Goal: Information Seeking & Learning: Learn about a topic

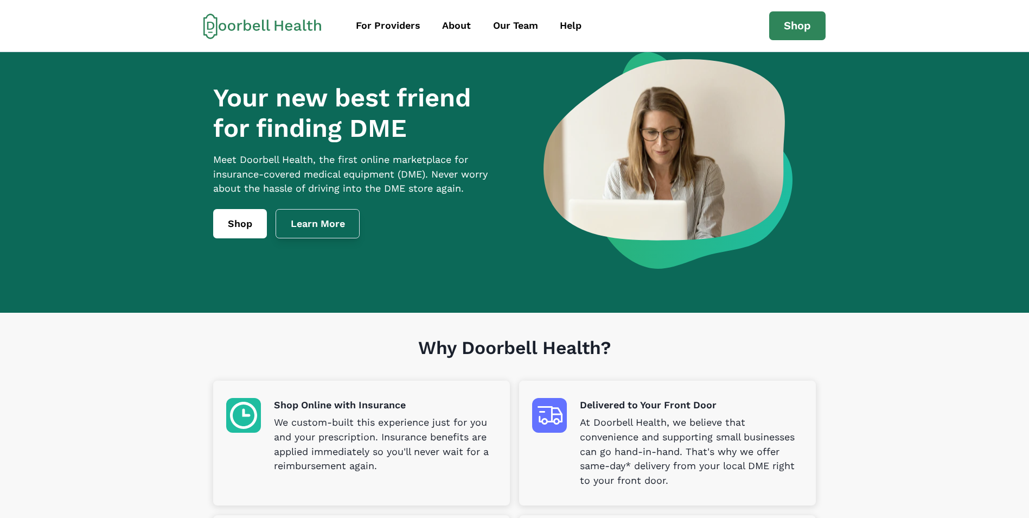
click at [336, 238] on link "Learn More" at bounding box center [318, 223] width 85 height 29
click at [449, 31] on div "About" at bounding box center [456, 25] width 29 height 15
click at [465, 22] on div "About" at bounding box center [456, 25] width 29 height 15
click at [491, 26] on link "Our Team" at bounding box center [516, 26] width 65 height 24
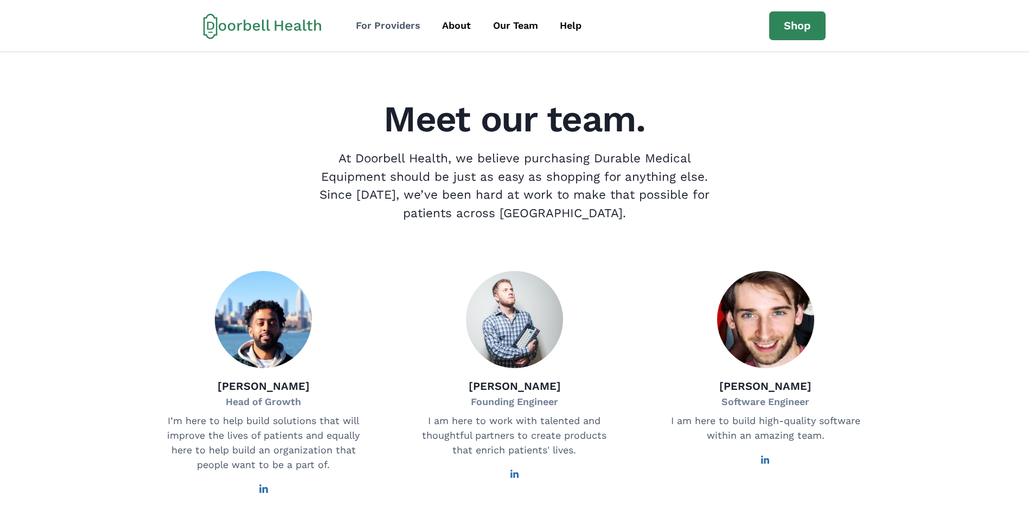
click at [377, 23] on div "For Providers" at bounding box center [388, 25] width 65 height 15
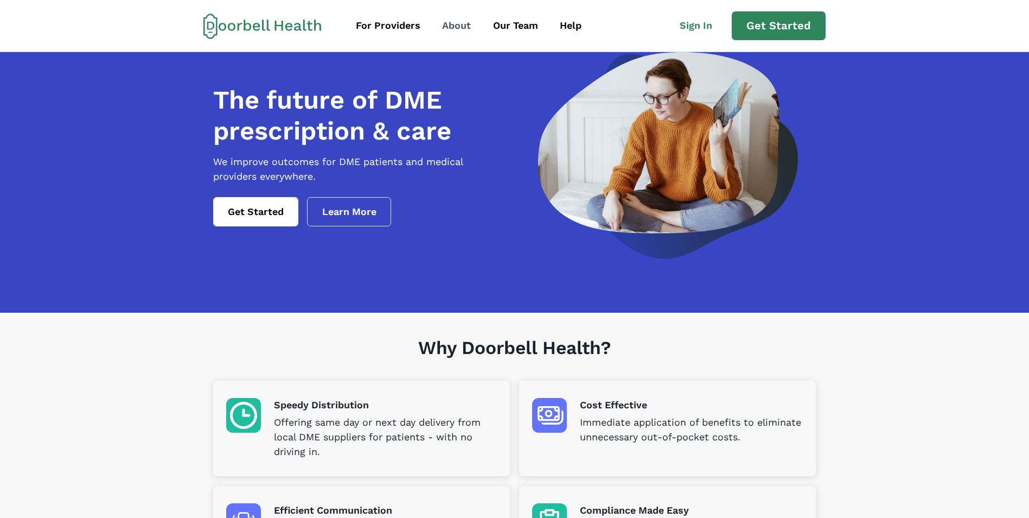
click at [442, 26] on link "About" at bounding box center [457, 26] width 48 height 24
